Goal: Find specific page/section: Find specific page/section

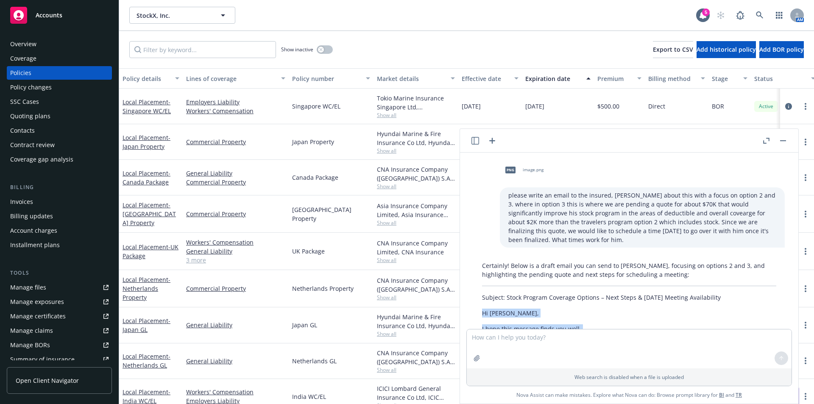
scroll to position [241, 0]
